Goal: Check status

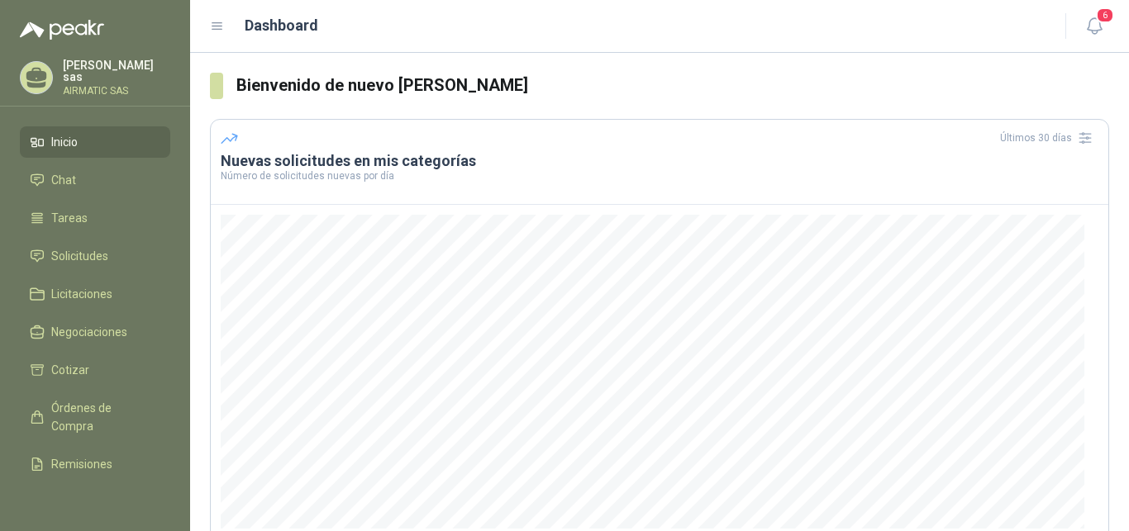
click at [110, 86] on p "AIRMATIC SAS" at bounding box center [116, 91] width 107 height 10
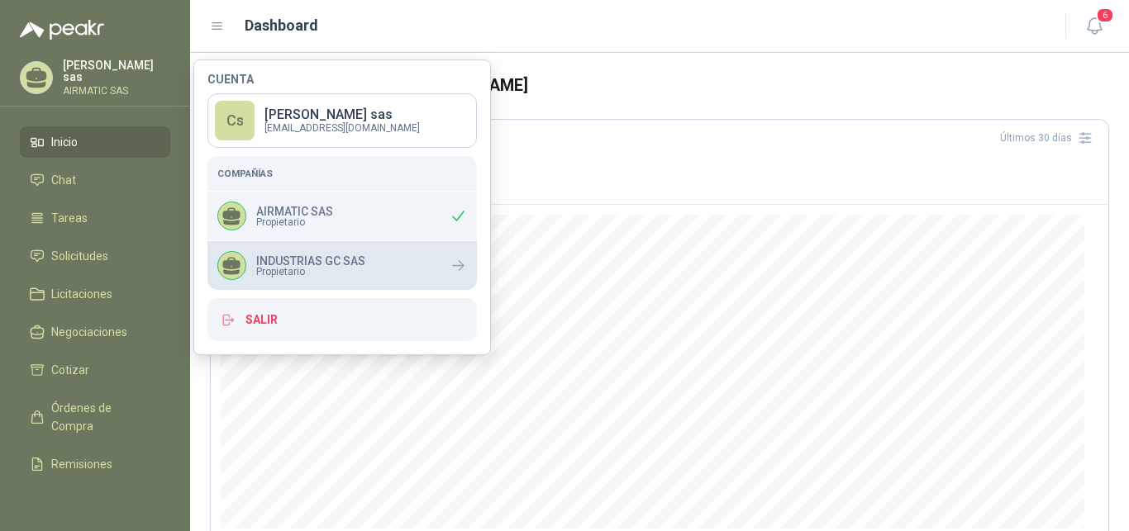
click at [345, 279] on div "INDUSTRIAS GC SAS Propietario" at bounding box center [291, 265] width 148 height 29
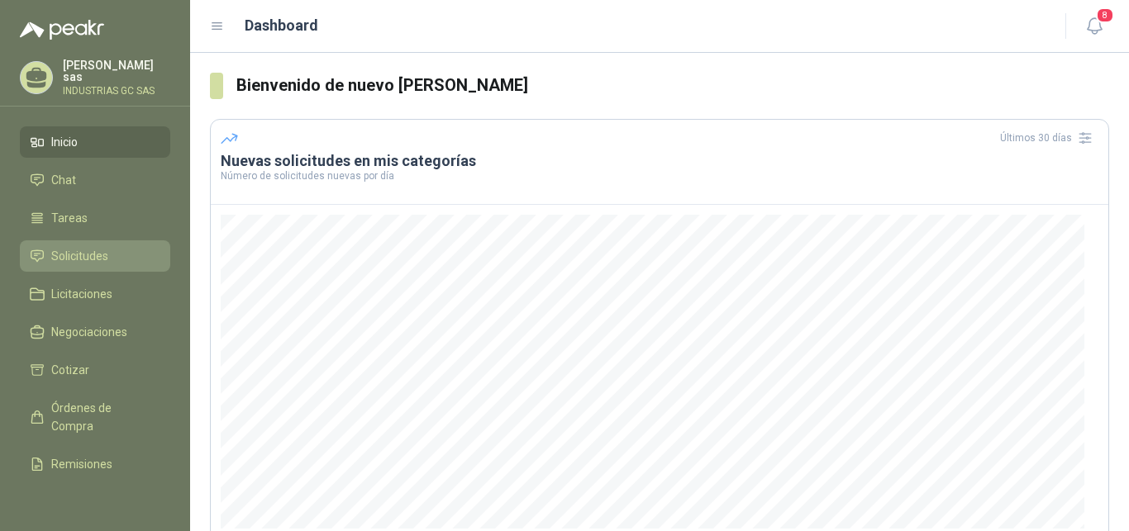
click at [80, 263] on link "Solicitudes" at bounding box center [95, 256] width 150 height 31
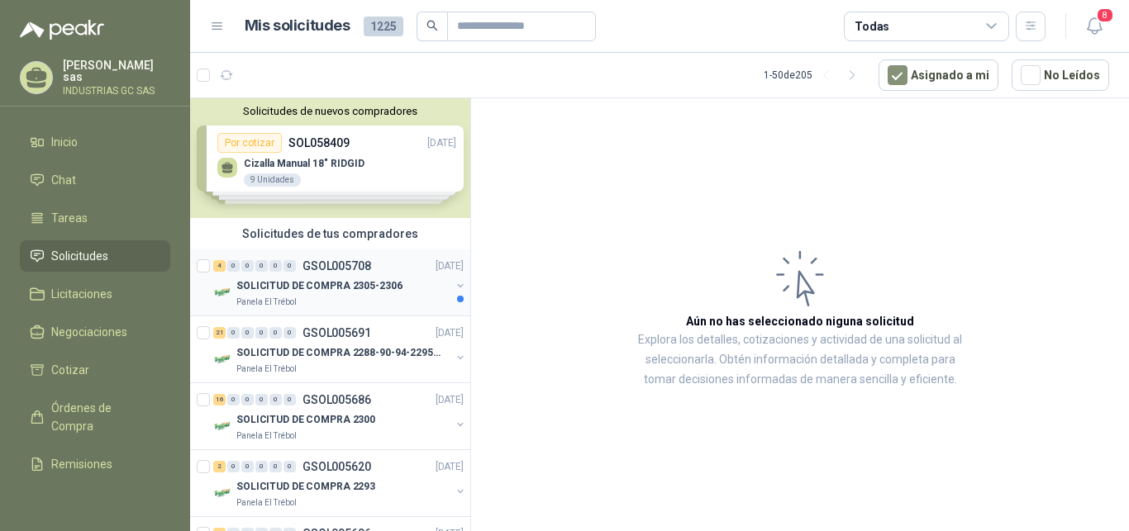
click at [384, 270] on div "4 0 0 0 0 0 GSOL005708 [DATE]" at bounding box center [340, 266] width 254 height 20
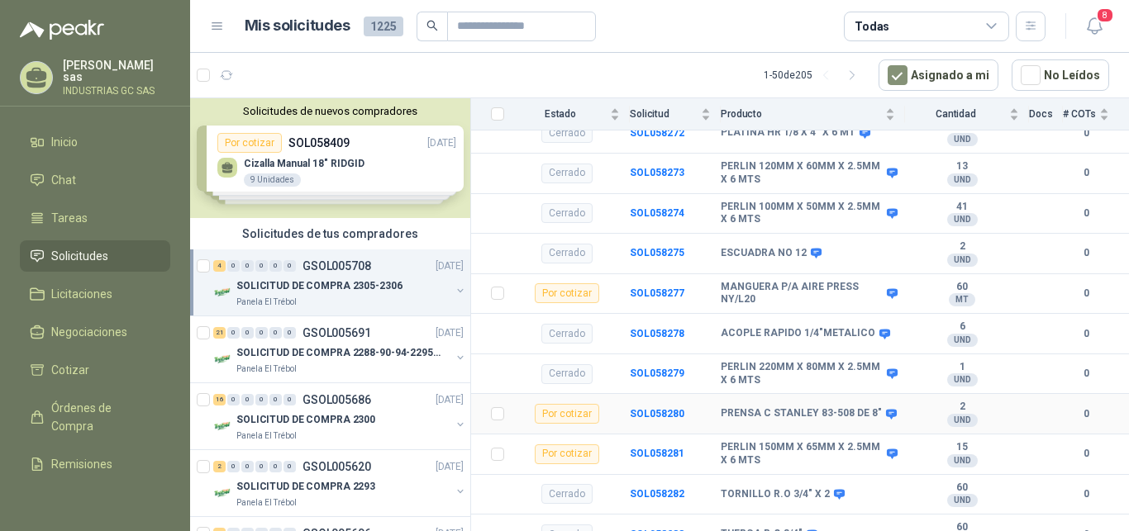
scroll to position [183, 0]
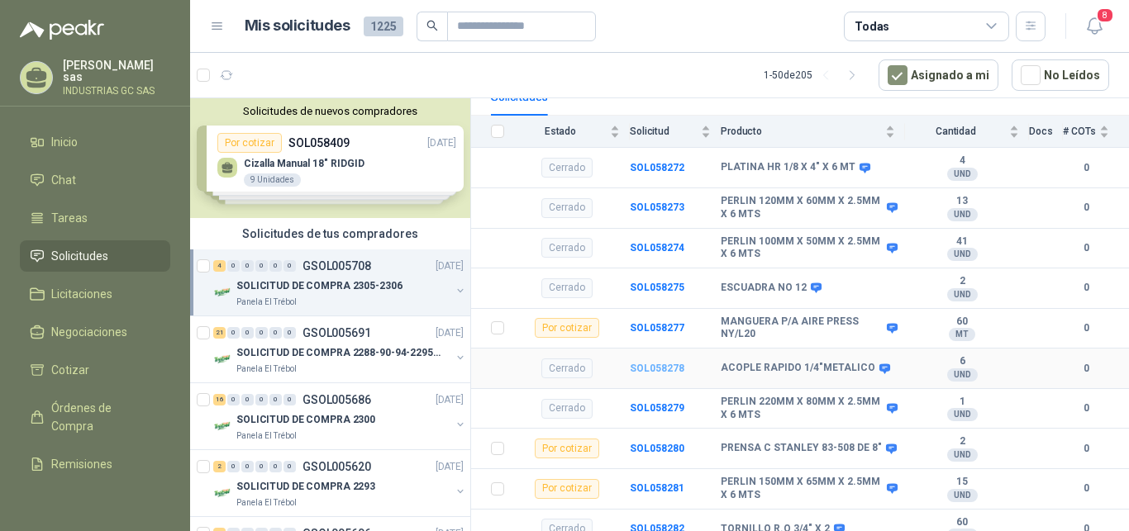
click at [666, 363] on b "SOL058278" at bounding box center [657, 369] width 55 height 12
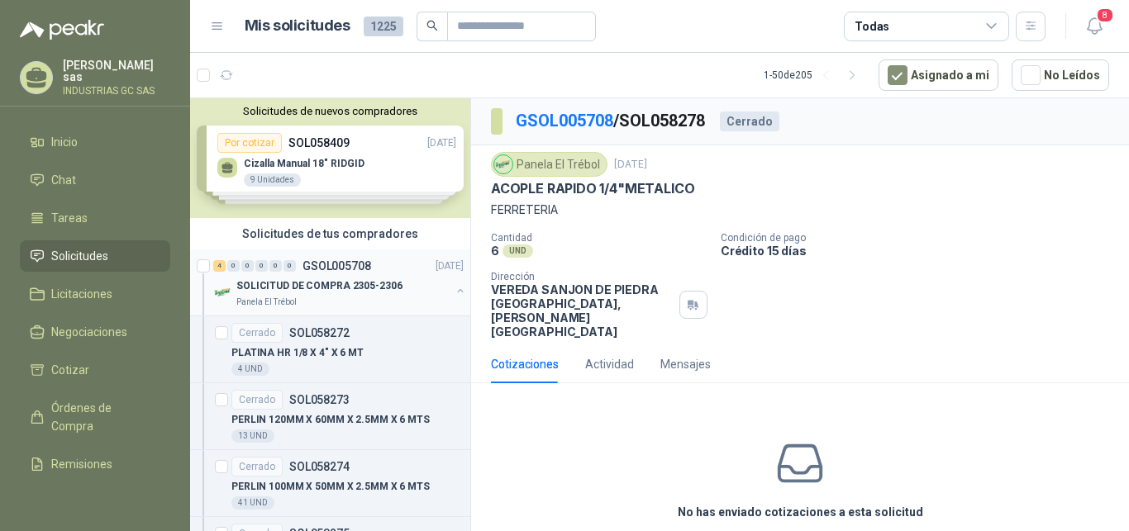
click at [359, 267] on p "GSOL005708" at bounding box center [337, 266] width 69 height 12
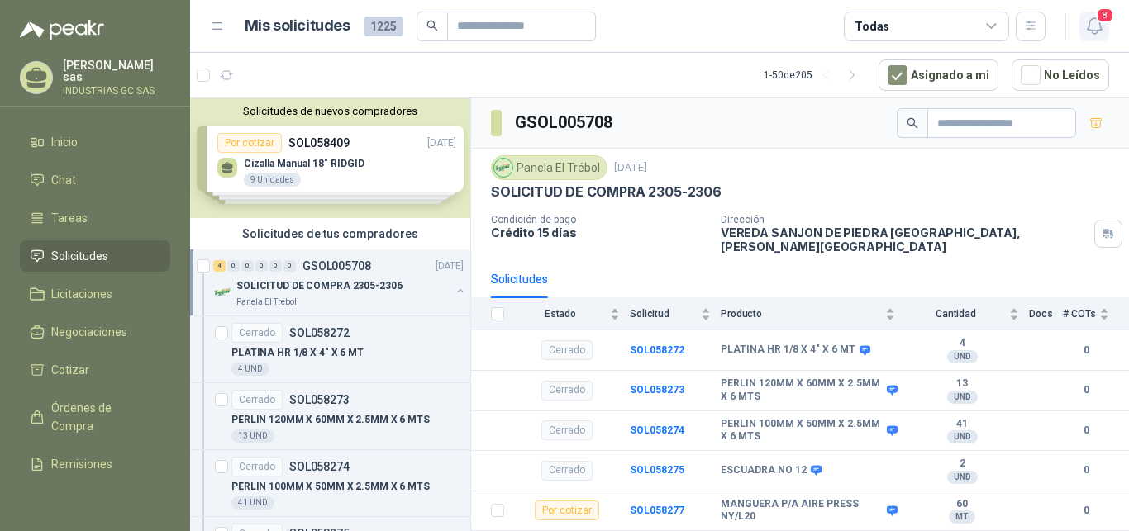
click at [1095, 26] on icon "button" at bounding box center [1094, 26] width 21 height 21
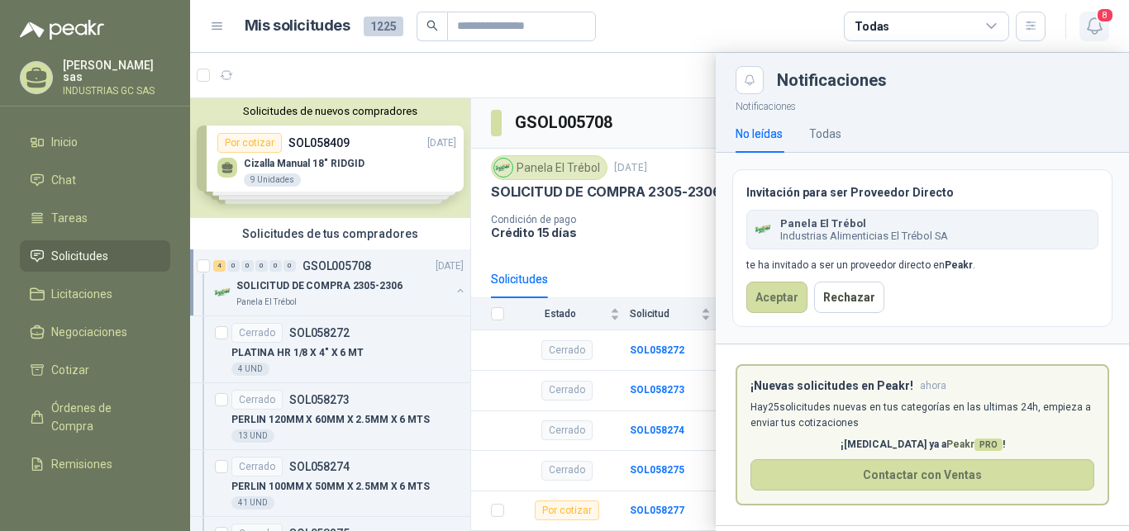
click at [1095, 26] on icon "button" at bounding box center [1094, 26] width 21 height 21
